Goal: Navigation & Orientation: Find specific page/section

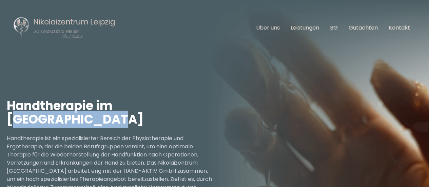
drag, startPoint x: 109, startPoint y: 105, endPoint x: 206, endPoint y: 105, distance: 97.0
click at [206, 105] on h1 "Handtherapie im [GEOGRAPHIC_DATA]" at bounding box center [111, 112] width 208 height 27
click at [410, 25] on link "Kontakt" at bounding box center [399, 28] width 21 height 8
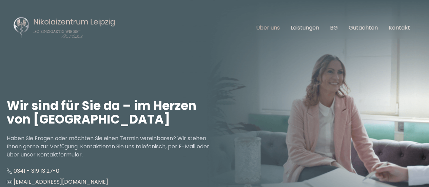
click at [280, 30] on link "Über uns" at bounding box center [268, 28] width 24 height 8
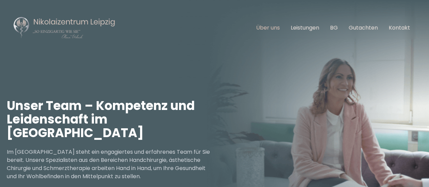
click at [280, 29] on link "Über uns" at bounding box center [268, 28] width 24 height 8
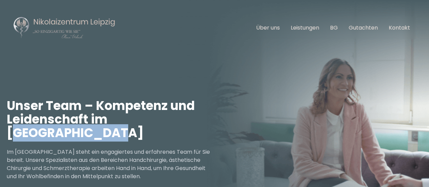
drag, startPoint x: 104, startPoint y: 120, endPoint x: 202, endPoint y: 126, distance: 97.6
click at [202, 126] on h1 "Unser Team – Kompetenz und Leidenschaft im [GEOGRAPHIC_DATA]" at bounding box center [111, 119] width 208 height 41
copy h1 "Nikolaizentrum"
